Goal: Task Accomplishment & Management: Use online tool/utility

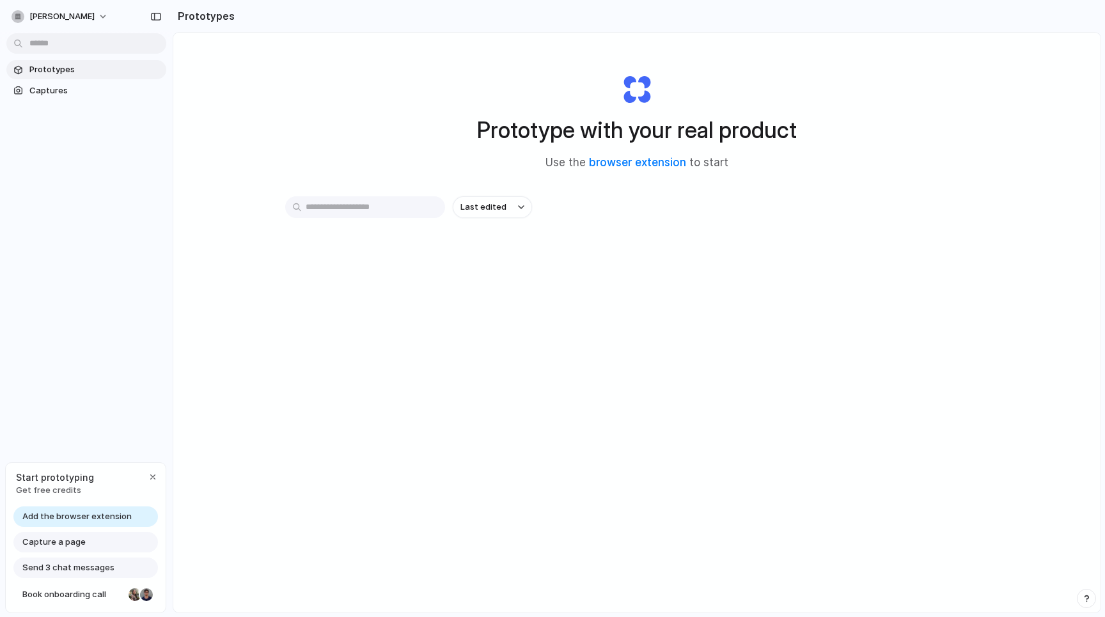
click at [363, 211] on input "text" at bounding box center [365, 207] width 160 height 22
click at [397, 160] on div "Prototype with your real product Use the browser extension to start" at bounding box center [636, 117] width 511 height 138
click at [23, 87] on div at bounding box center [18, 90] width 13 height 13
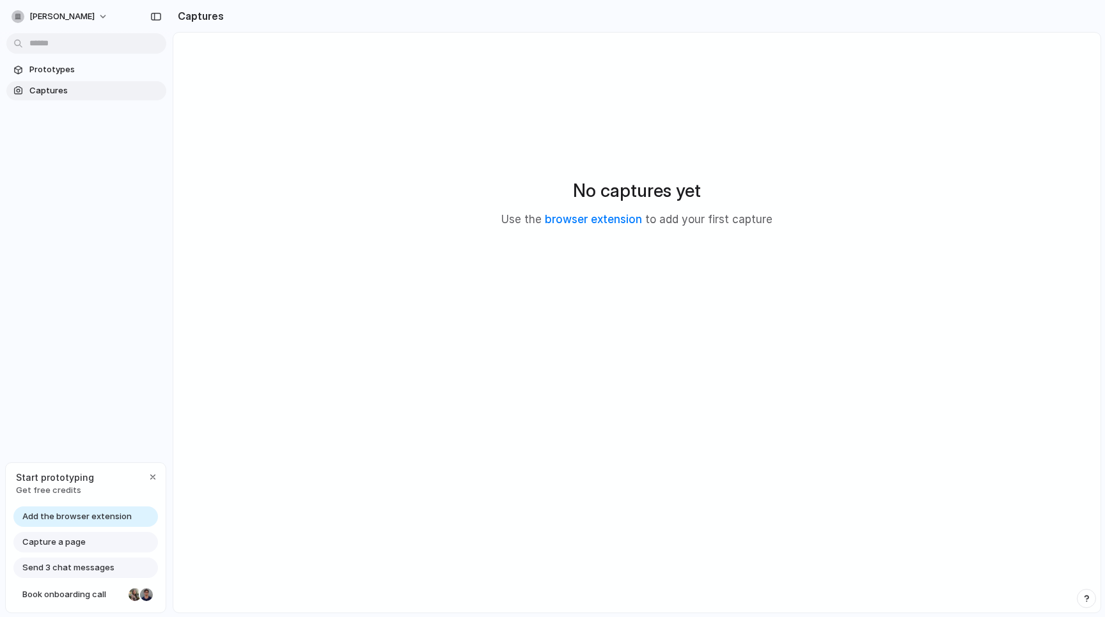
click at [70, 540] on span "Capture a page" at bounding box center [53, 542] width 63 height 13
click at [86, 539] on div "Capture a page" at bounding box center [85, 542] width 144 height 20
click at [278, 253] on div "No captures yet Use the browser extension to add your first capture" at bounding box center [637, 202] width 896 height 309
